Goal: Task Accomplishment & Management: Complete application form

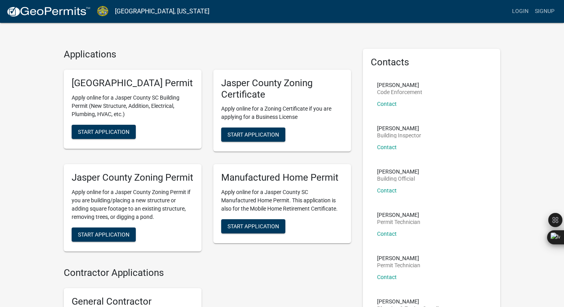
scroll to position [24, 0]
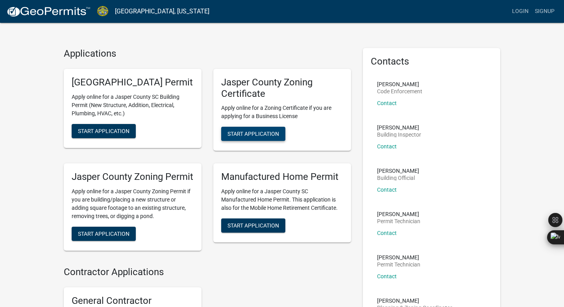
click at [264, 131] on span "Start Application" at bounding box center [253, 134] width 52 height 6
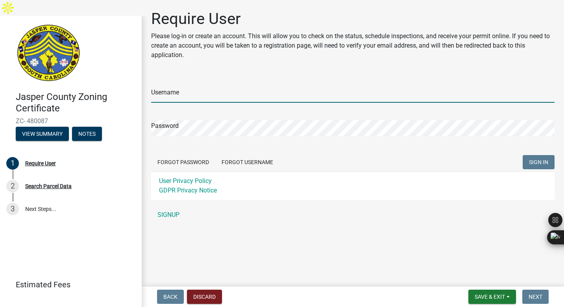
click at [281, 100] on input "Username" at bounding box center [352, 95] width 403 height 16
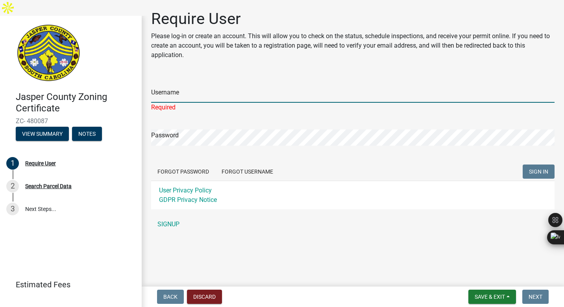
click at [221, 99] on input "Username" at bounding box center [352, 95] width 403 height 16
click at [166, 225] on link "SIGNUP" at bounding box center [352, 224] width 403 height 16
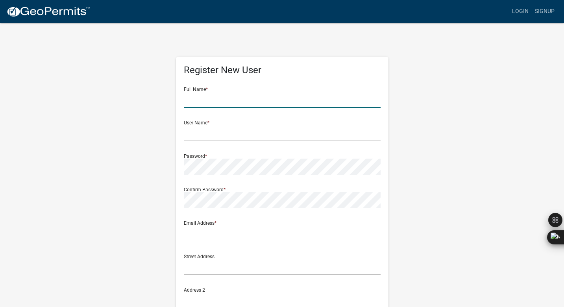
click at [216, 92] on input "text" at bounding box center [282, 100] width 197 height 16
type input "[PERSON_NAME]"
type input "[STREET_ADDRESS][PERSON_NAME]"
type input "Savannah"
type input "[US_STATE]"
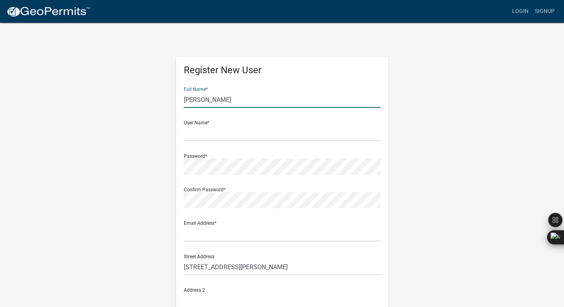
type input "31401"
type input "8437431773"
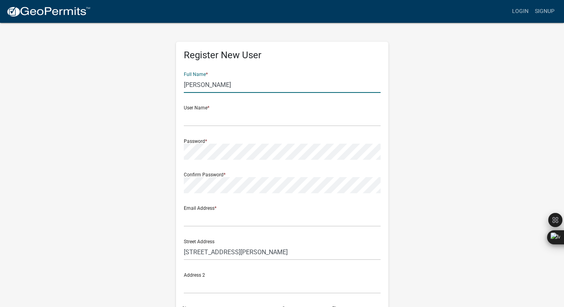
scroll to position [15, 0]
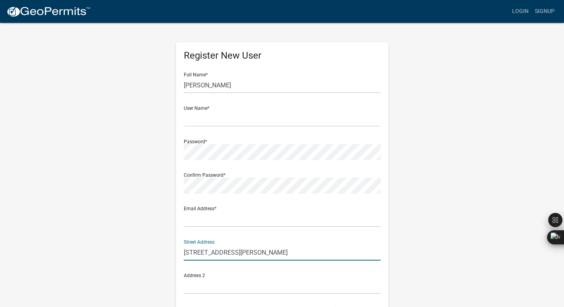
click at [273, 244] on input "[STREET_ADDRESS][PERSON_NAME]" at bounding box center [282, 252] width 197 height 16
click at [244, 111] on input "text" at bounding box center [282, 119] width 197 height 16
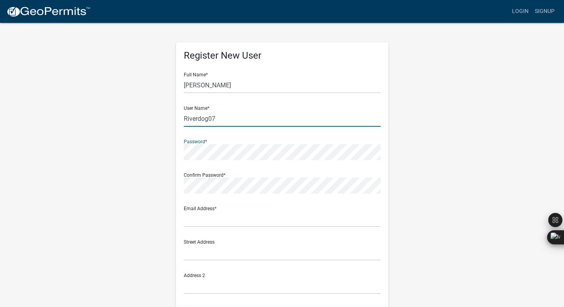
click at [238, 111] on input "Riverdog07" at bounding box center [282, 119] width 197 height 16
type input "Riverdoggrease"
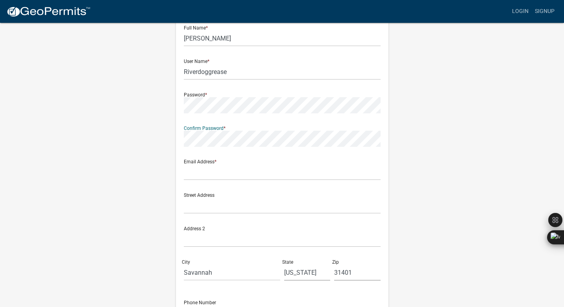
scroll to position [67, 0]
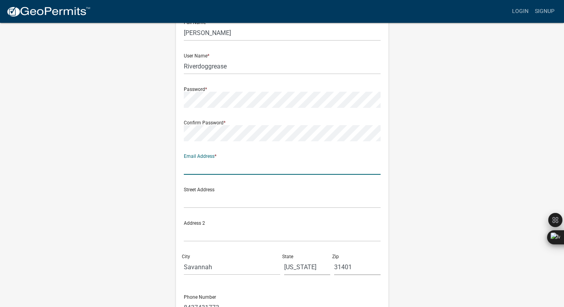
click at [251, 159] on input "text" at bounding box center [282, 167] width 197 height 16
type input "[PERSON_NAME][EMAIL_ADDRESS][DOMAIN_NAME]"
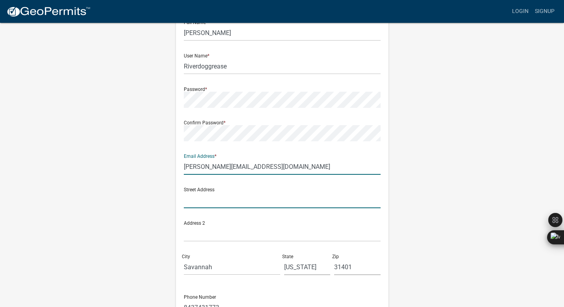
click at [256, 192] on input "text" at bounding box center [282, 200] width 197 height 16
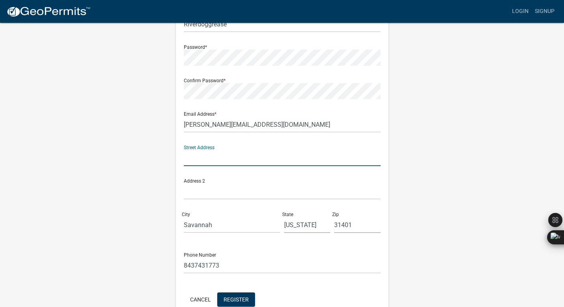
scroll to position [136, 0]
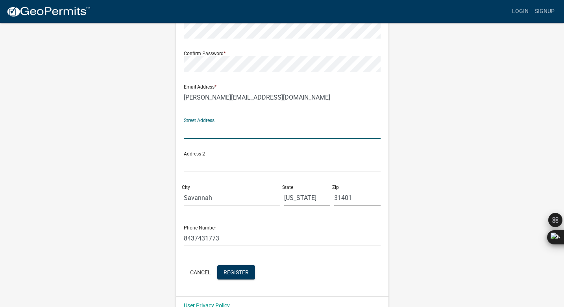
click at [261, 123] on input "text" at bounding box center [282, 131] width 197 height 16
click at [379, 156] on input "text" at bounding box center [282, 164] width 197 height 16
click at [270, 123] on input "text" at bounding box center [282, 131] width 197 height 16
type input "[STREET_ADDRESS][PERSON_NAME]"
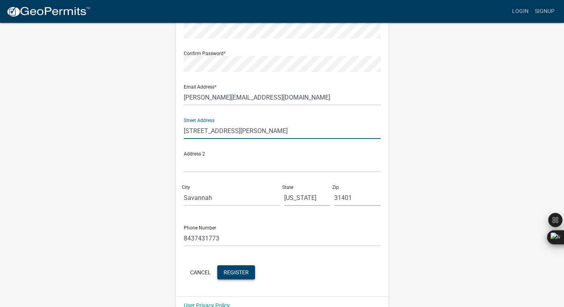
click at [241, 269] on span "Register" at bounding box center [236, 272] width 25 height 6
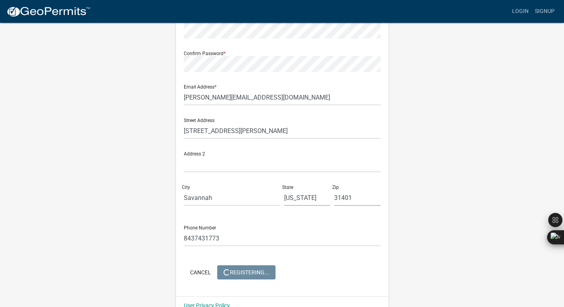
scroll to position [0, 0]
